Goal: Information Seeking & Learning: Learn about a topic

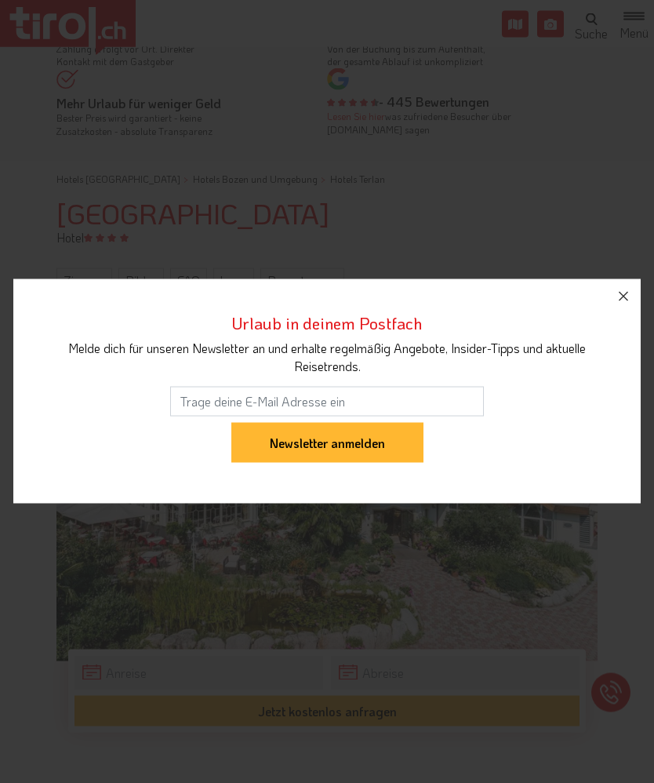
scroll to position [61, 0]
click at [607, 314] on button "button" at bounding box center [623, 296] width 35 height 35
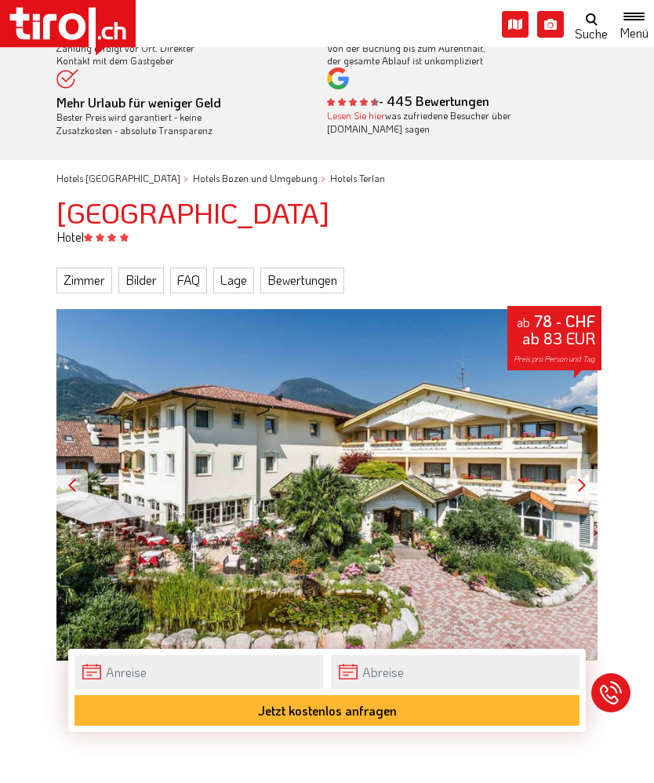
click at [150, 271] on link "Bilder" at bounding box center [141, 280] width 46 height 25
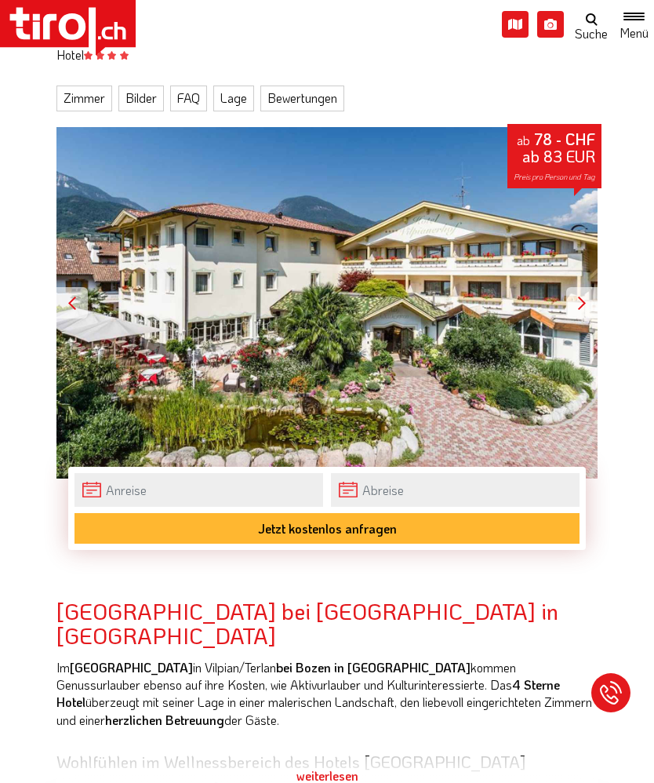
scroll to position [197, 0]
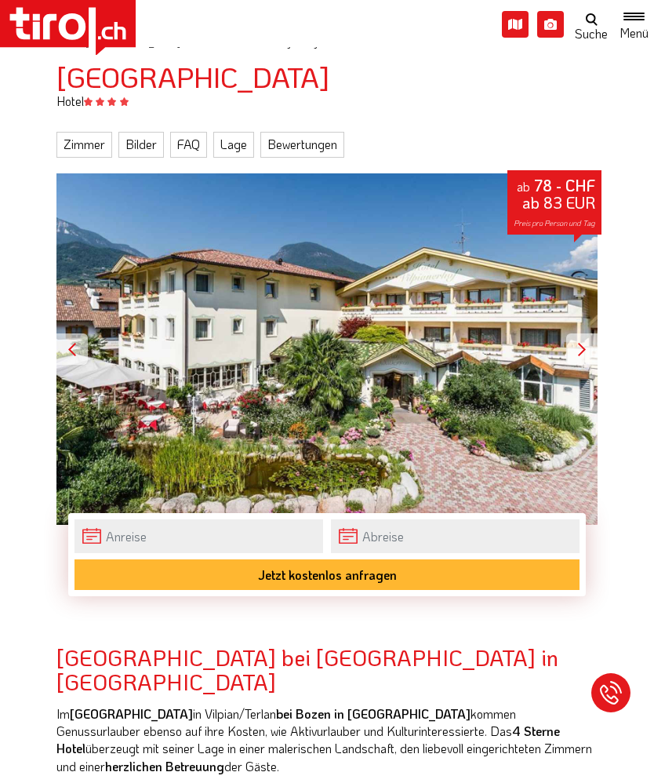
click at [137, 143] on link "Bilder" at bounding box center [141, 144] width 46 height 25
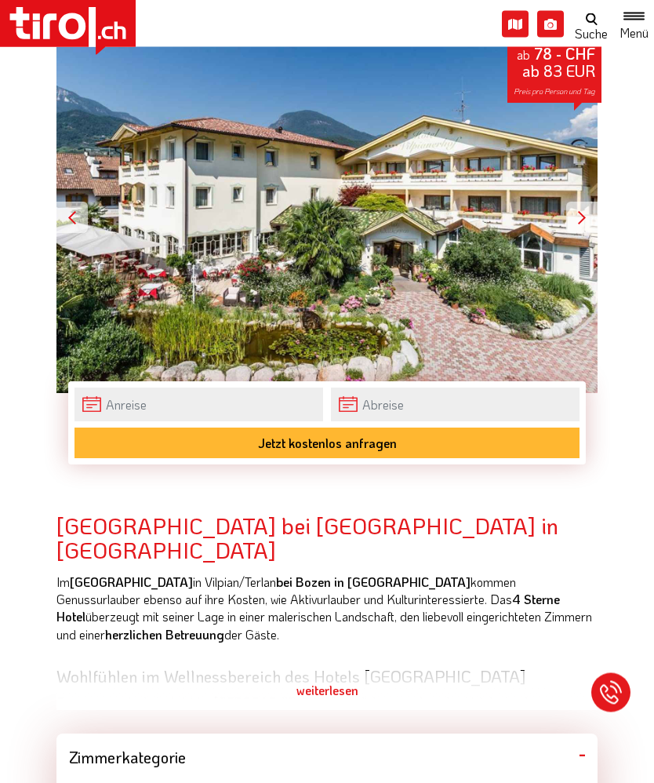
scroll to position [338, 0]
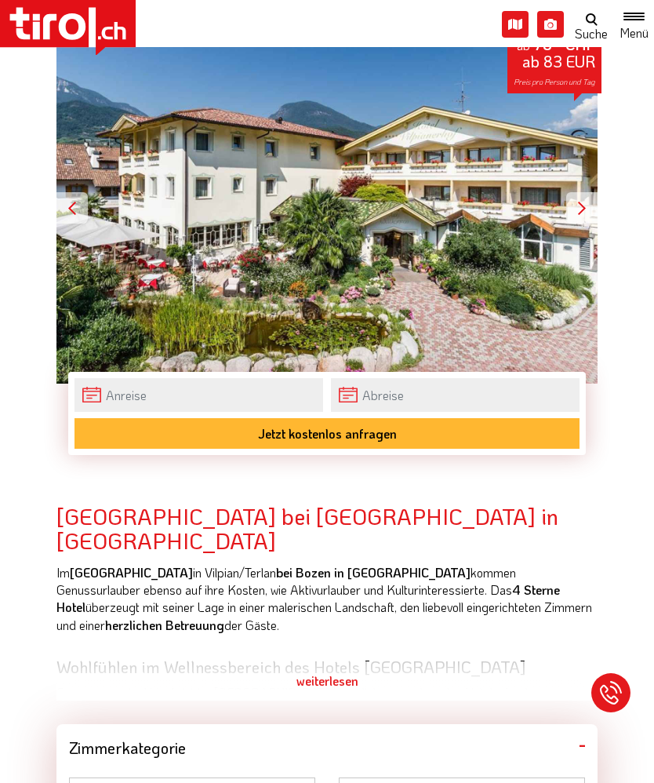
click at [332, 679] on div "weiterlesen" at bounding box center [326, 680] width 541 height 39
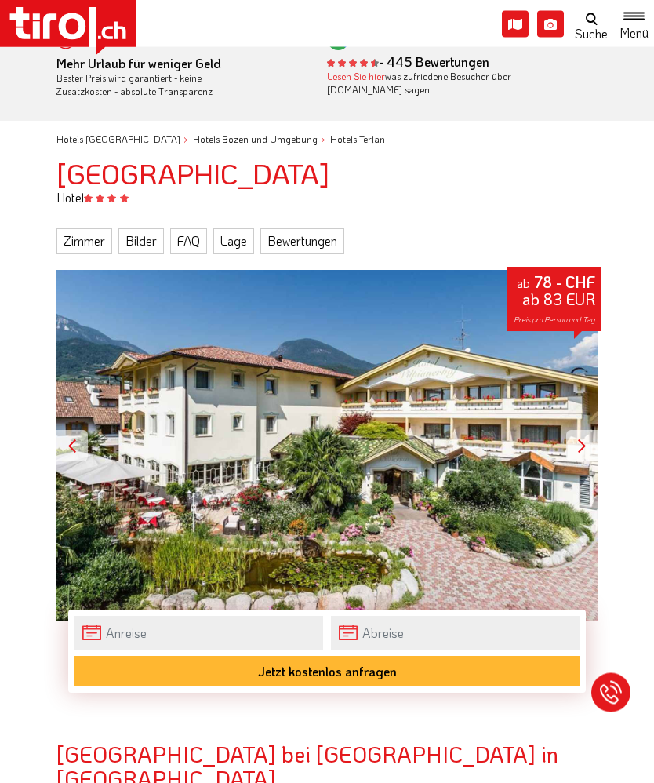
scroll to position [97, 0]
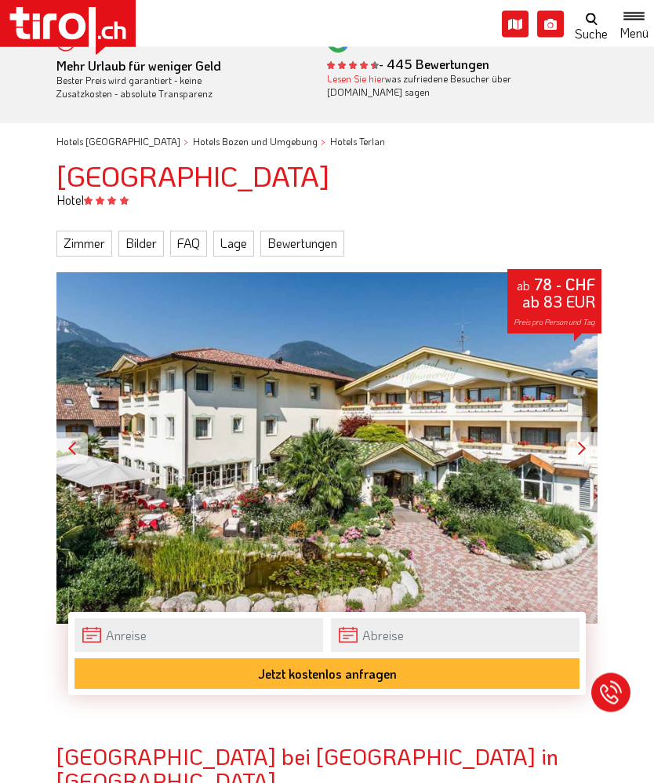
click at [492, 478] on div "ab 78 - CHF ab 83 EUR Preis pro Person und Tag" at bounding box center [326, 449] width 541 height 352
click at [572, 444] on div at bounding box center [581, 448] width 31 height 31
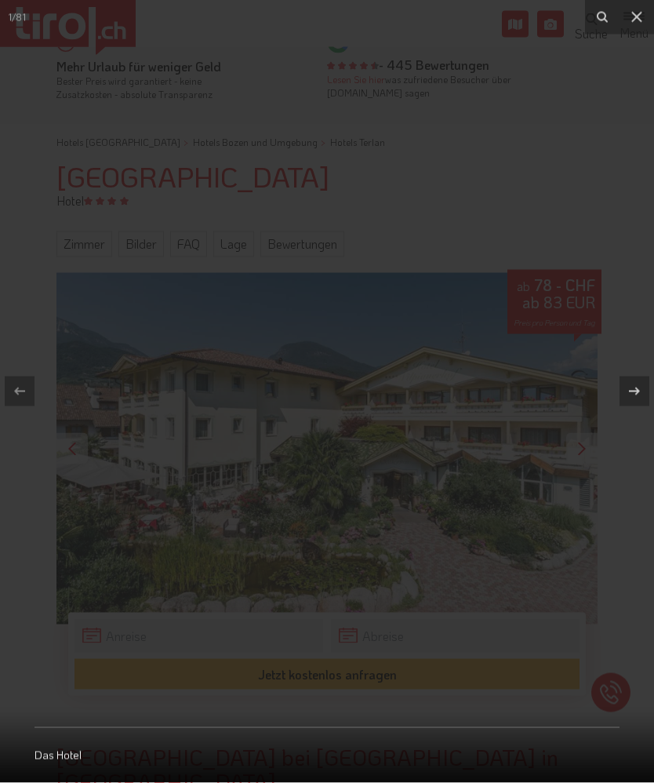
scroll to position [98, 0]
